Goal: Information Seeking & Learning: Learn about a topic

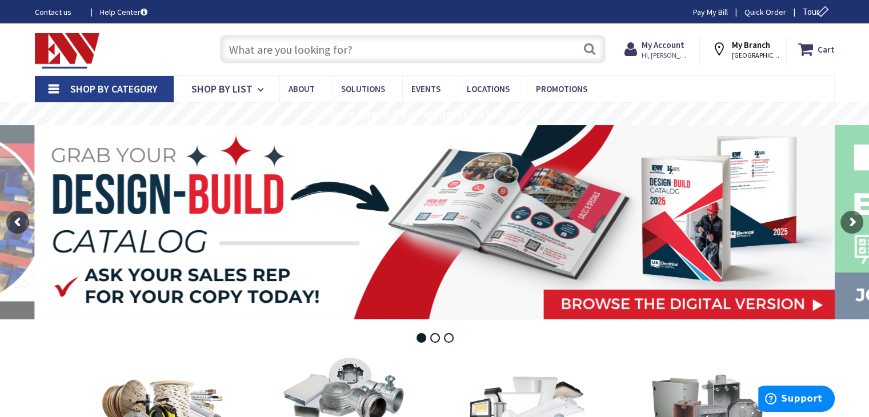
click at [413, 51] on input "text" at bounding box center [413, 49] width 386 height 29
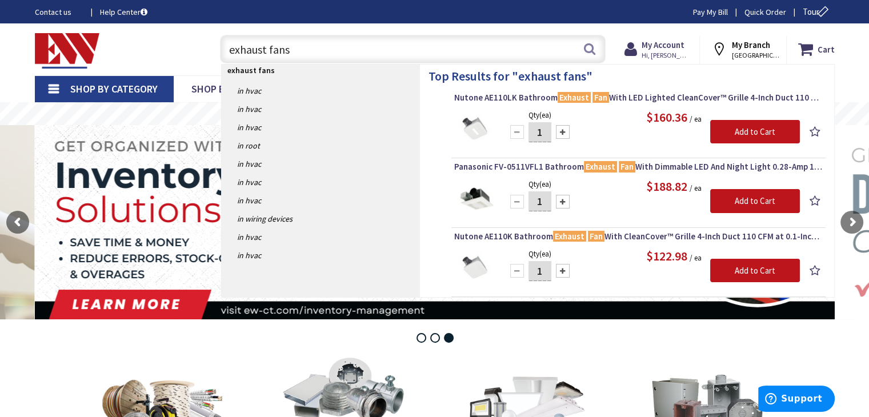
type input "exhaust fans"
click at [624, 135] on div "Qty (ea) 1 Please select a quantity Add to Cart $160.36 / ea" at bounding box center [638, 130] width 368 height 43
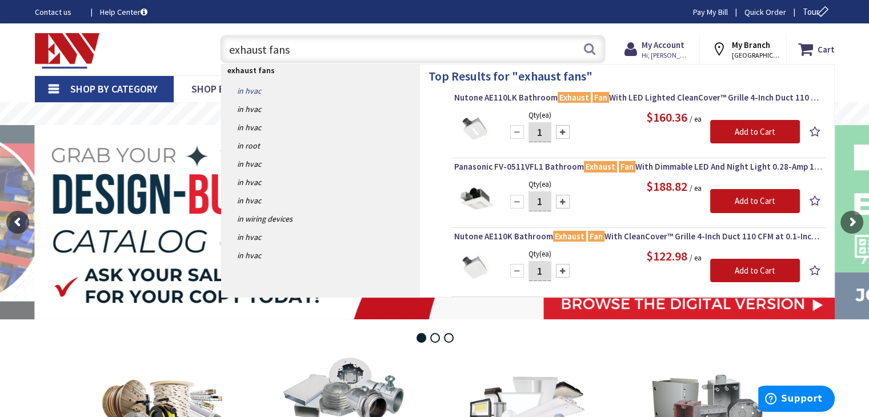
click at [239, 87] on link "in HVAC" at bounding box center [321, 91] width 198 height 18
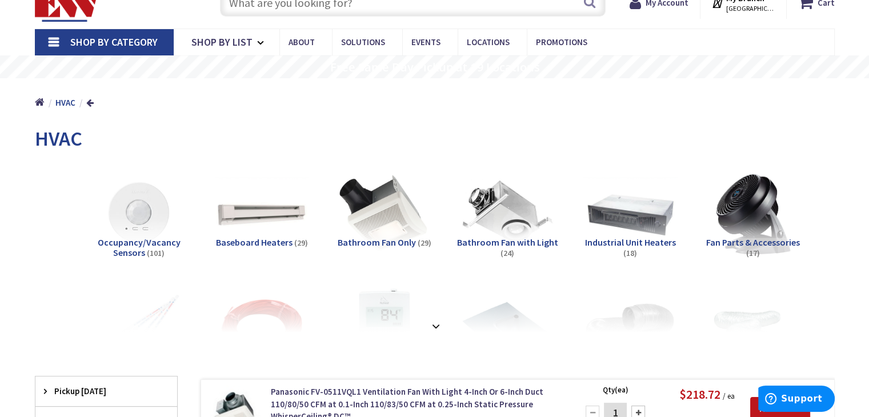
scroll to position [57, 0]
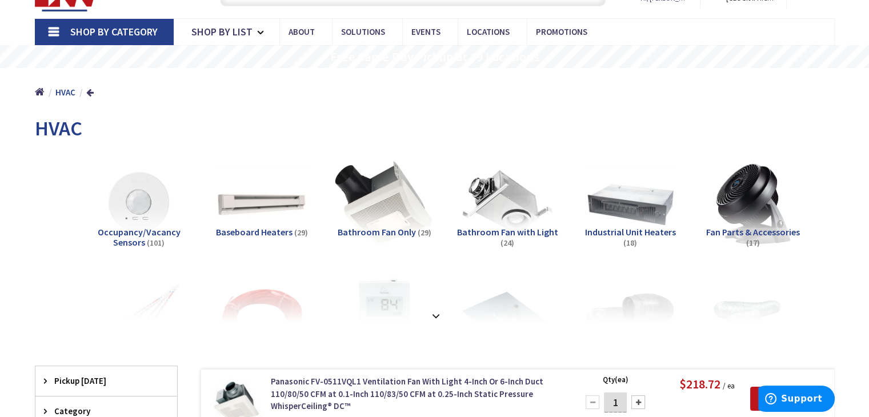
click at [395, 206] on img at bounding box center [383, 202] width 103 height 103
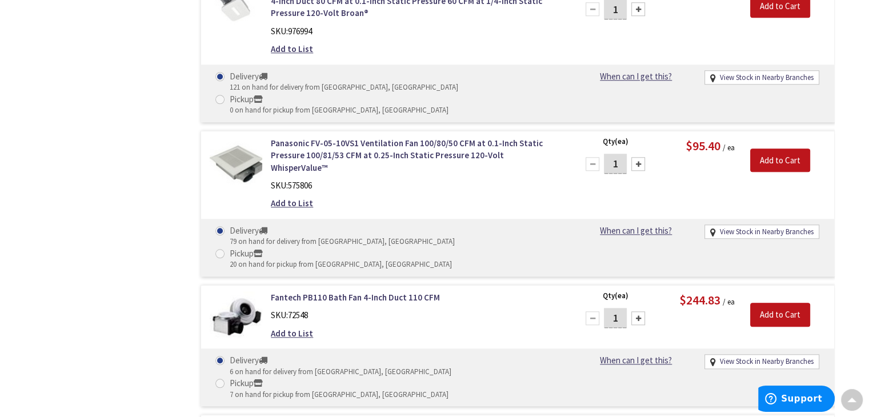
scroll to position [1085, 0]
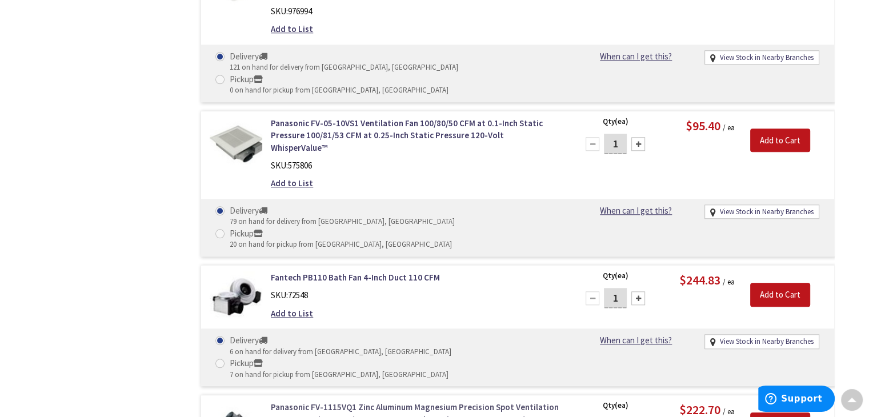
click at [436, 401] on link "Panasonic FV-1115VQ1 Zinc Aluminum Magnesium Precision Spot Ventilation Fan 110…" at bounding box center [416, 419] width 291 height 37
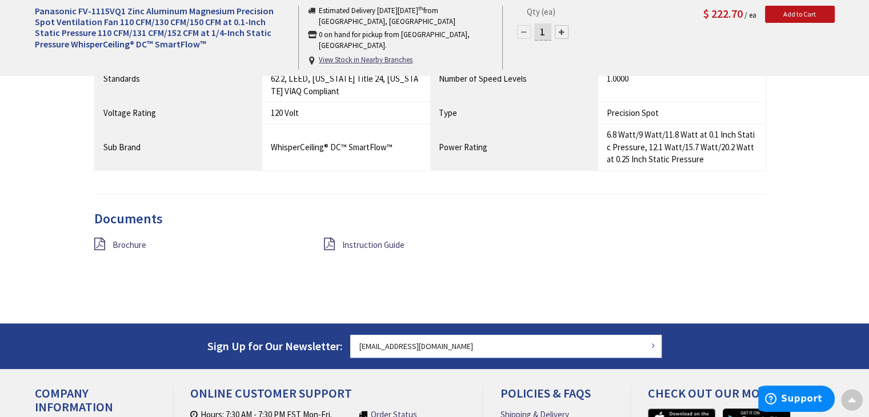
scroll to position [1085, 0]
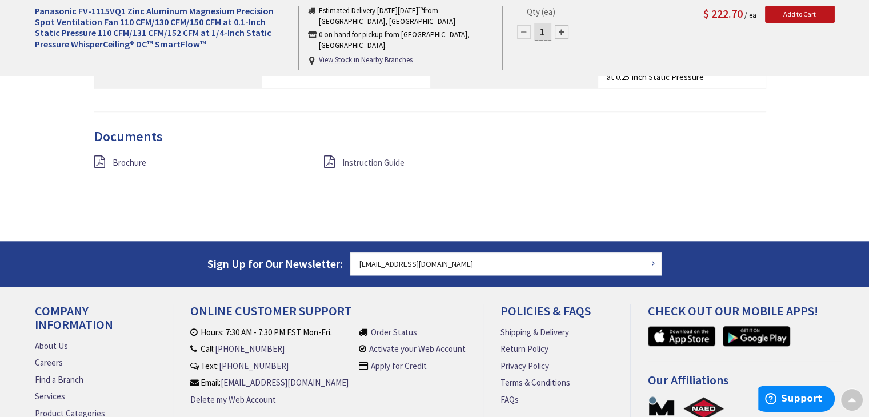
click at [379, 162] on span "Instruction Guide" at bounding box center [373, 162] width 62 height 11
